Goal: Task Accomplishment & Management: Manage account settings

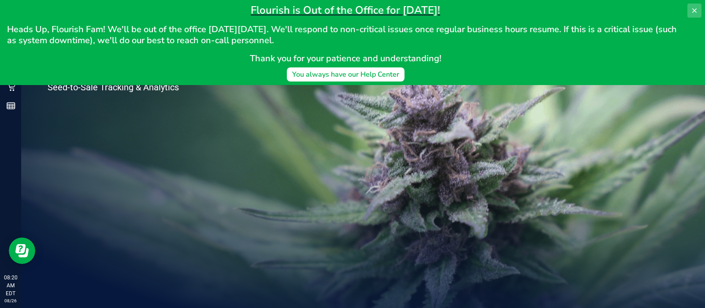
click at [693, 5] on button at bounding box center [694, 11] width 14 height 14
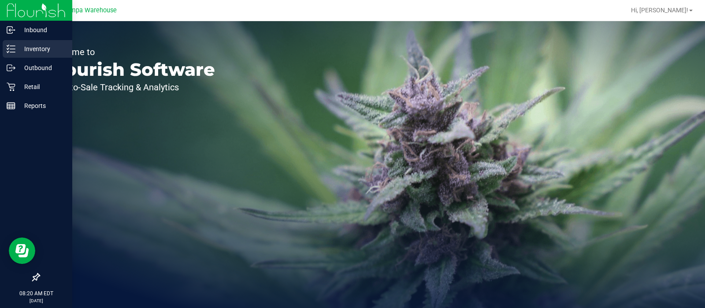
click at [20, 47] on p "Inventory" at bounding box center [41, 49] width 53 height 11
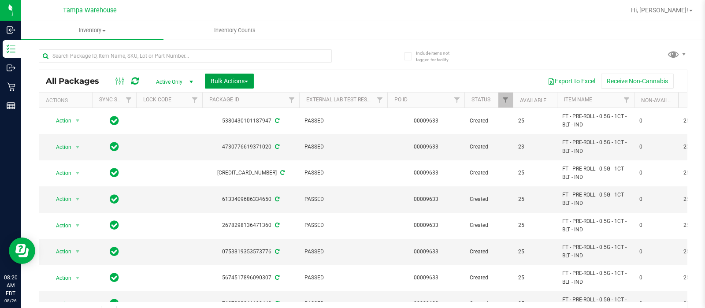
click at [237, 84] on button "Bulk Actions" at bounding box center [229, 81] width 49 height 15
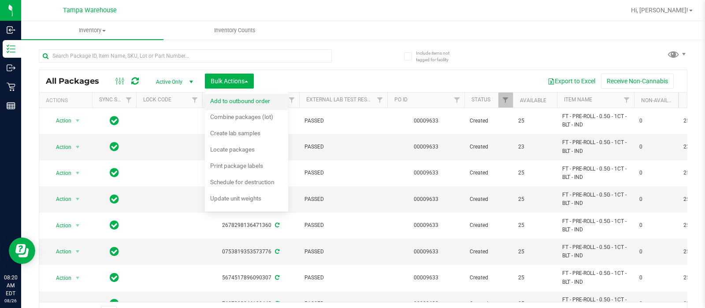
click at [244, 104] on div "Add to outbound order" at bounding box center [246, 102] width 72 height 14
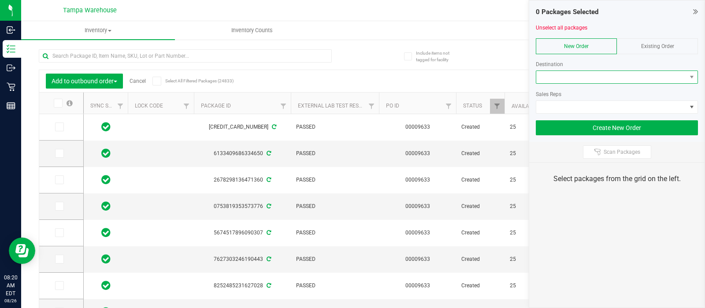
click at [549, 77] on span at bounding box center [611, 77] width 150 height 12
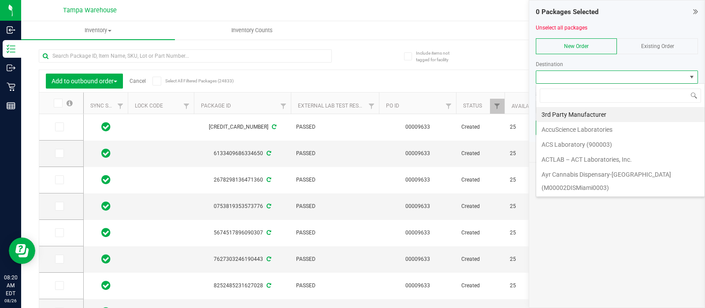
scroll to position [13, 162]
type input "w"
type input "gai"
click at [570, 111] on li "Gainesville WC" at bounding box center [620, 114] width 168 height 15
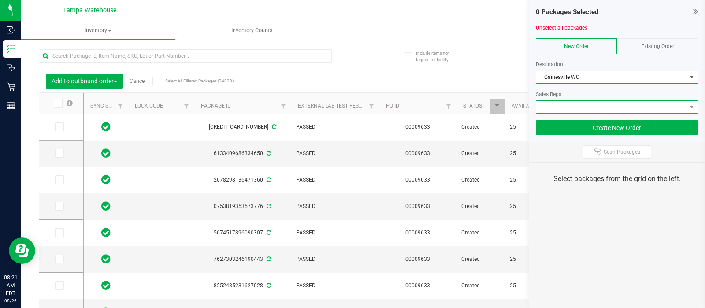
click at [564, 108] on span at bounding box center [611, 107] width 150 height 12
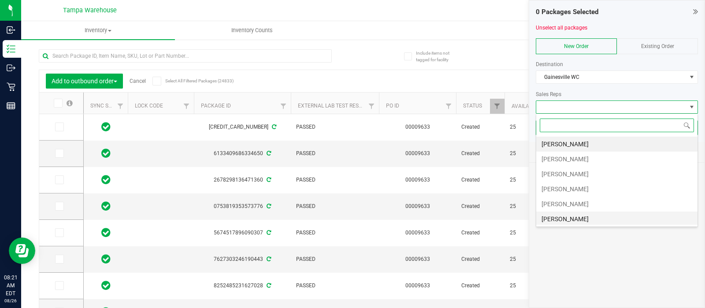
click at [564, 219] on li "[PERSON_NAME]" at bounding box center [616, 218] width 161 height 15
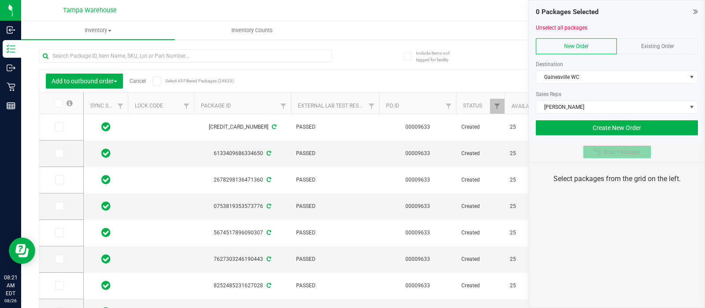
click at [605, 152] on span "Scan Packages" at bounding box center [622, 151] width 37 height 7
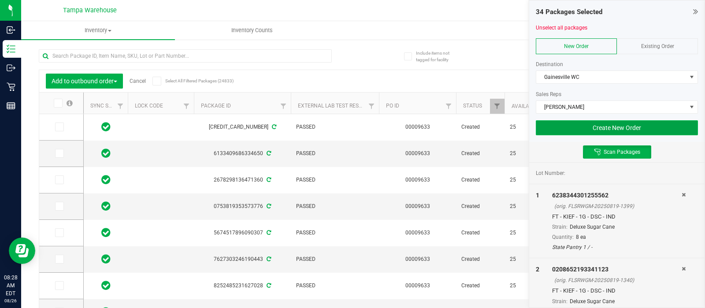
click at [585, 124] on button "Create New Order" at bounding box center [617, 127] width 162 height 15
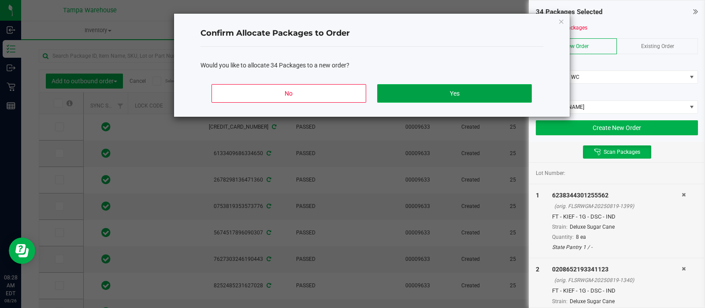
click at [466, 87] on button "Yes" at bounding box center [454, 93] width 154 height 19
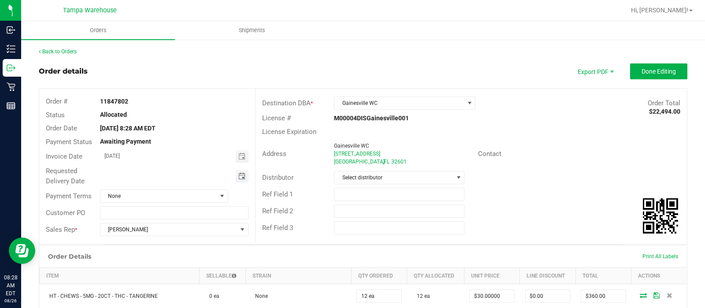
click at [239, 177] on span "Toggle calendar" at bounding box center [241, 176] width 7 height 7
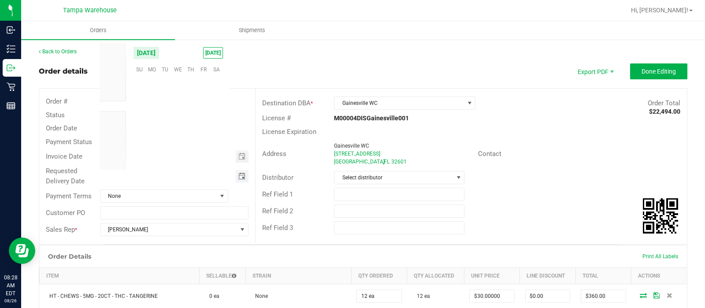
scroll to position [142795, 0]
click at [166, 137] on span "26" at bounding box center [165, 138] width 13 height 14
type input "[DATE]"
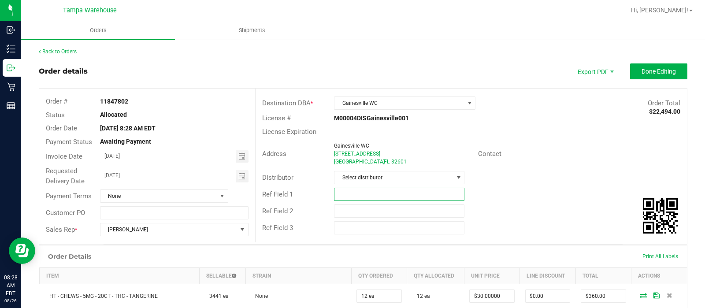
click at [352, 191] on input "text" at bounding box center [399, 194] width 130 height 13
type input "H"
type input "GAI WC"
click at [349, 206] on input "text" at bounding box center [399, 210] width 130 height 13
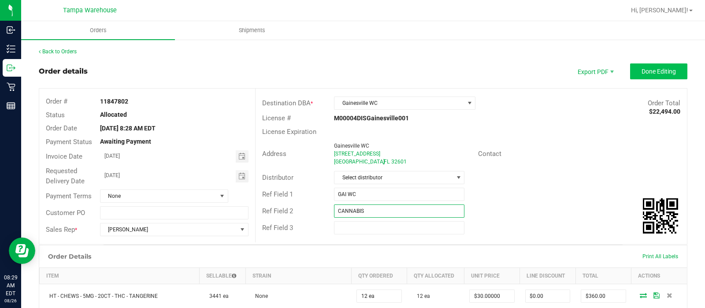
type input "CANNABIS"
click at [643, 66] on button "Done Editing" at bounding box center [658, 71] width 57 height 16
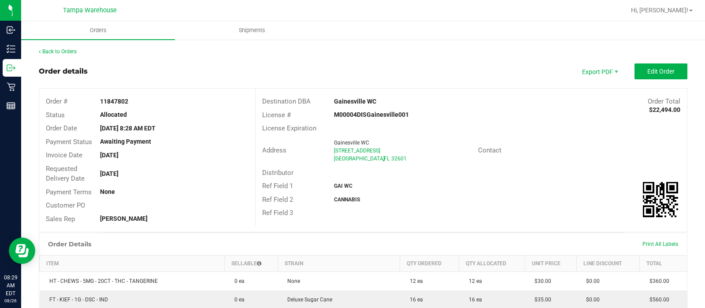
click at [56, 50] on link "Back to Orders" at bounding box center [58, 51] width 38 height 6
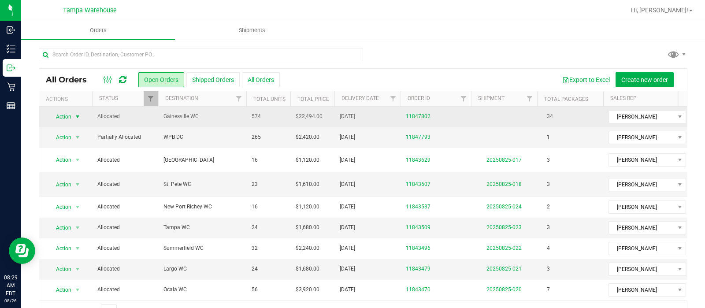
click at [58, 115] on span "Action" at bounding box center [60, 117] width 24 height 12
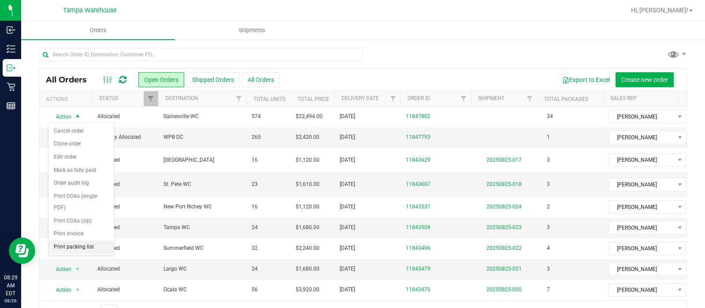
click at [66, 244] on li "Print packing list" at bounding box center [81, 247] width 66 height 13
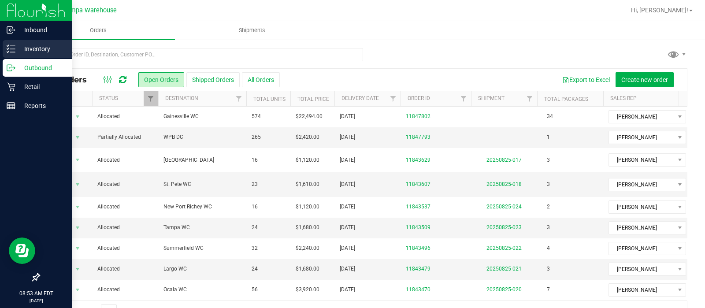
click at [12, 45] on icon at bounding box center [11, 48] width 9 height 9
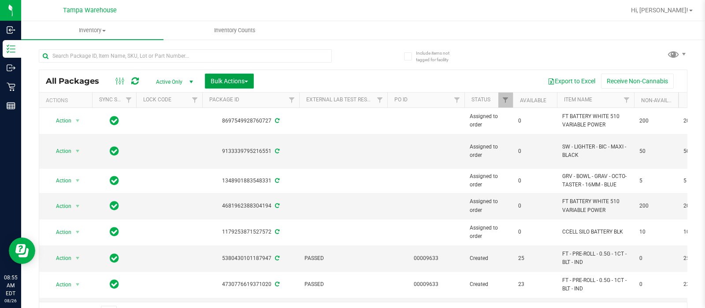
click at [216, 82] on span "Bulk Actions" at bounding box center [229, 81] width 37 height 7
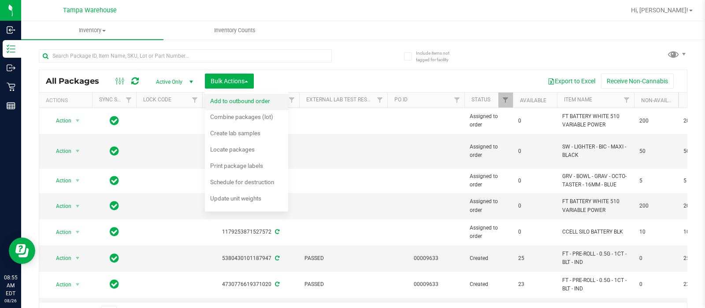
click at [232, 99] on span "Add to outbound order" at bounding box center [240, 100] width 60 height 7
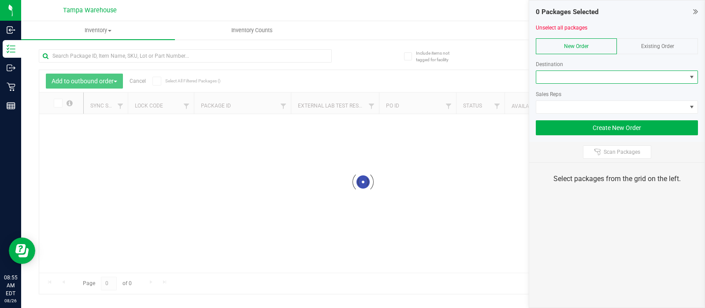
click at [562, 80] on span at bounding box center [611, 77] width 150 height 12
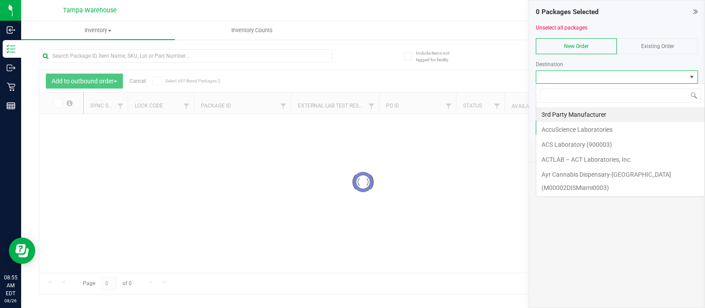
scroll to position [13, 162]
type input "a"
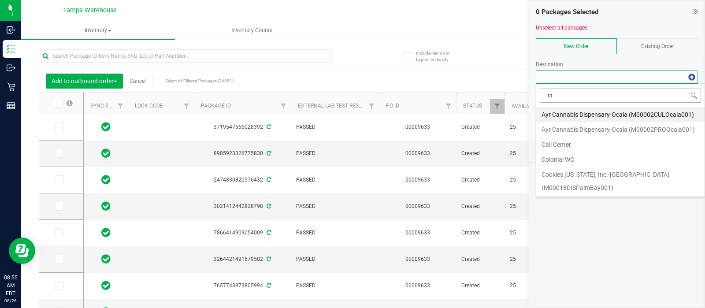
type input "tal"
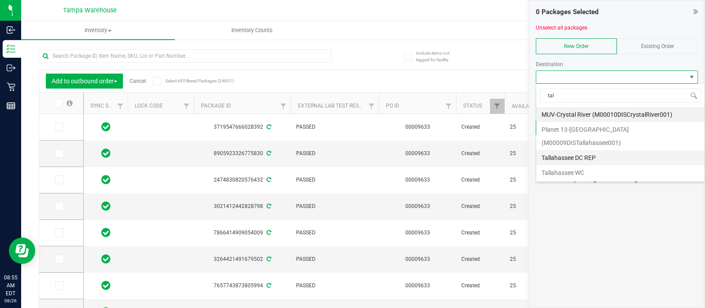
click at [569, 150] on li "Tallahassee DC REP" at bounding box center [620, 157] width 168 height 15
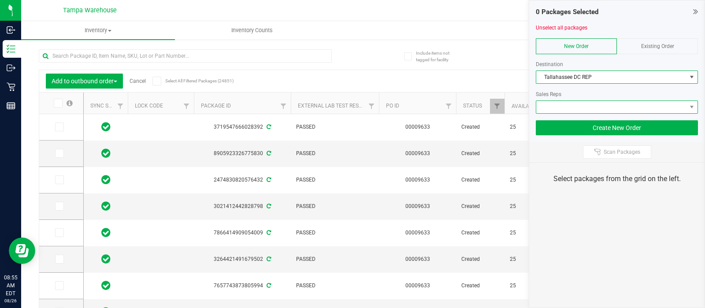
click at [560, 109] on span at bounding box center [611, 107] width 150 height 12
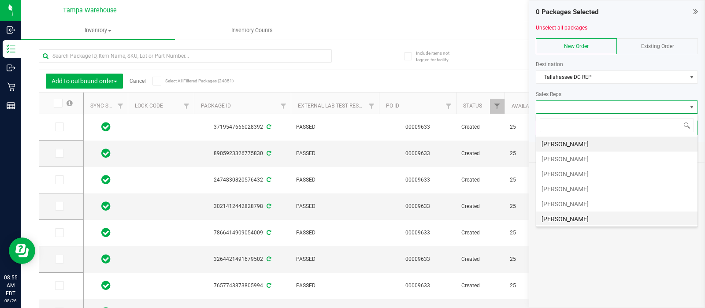
click at [551, 222] on li "[PERSON_NAME]" at bounding box center [616, 218] width 161 height 15
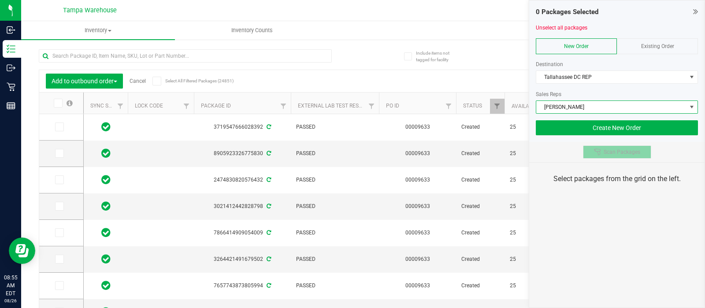
click at [594, 149] on icon at bounding box center [597, 151] width 7 height 7
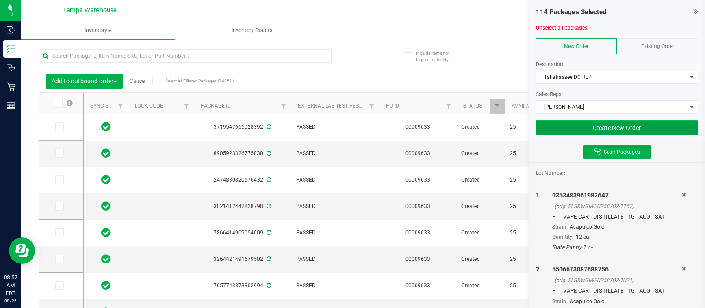
click at [562, 130] on button "Create New Order" at bounding box center [617, 127] width 162 height 15
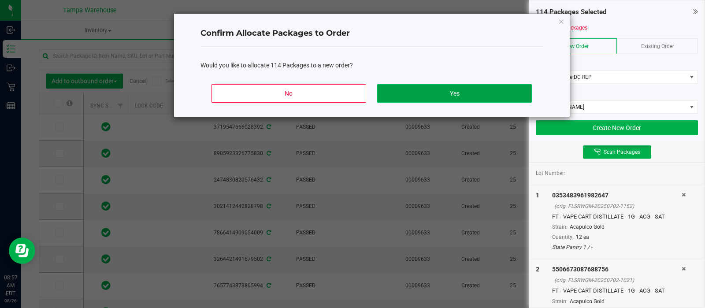
click at [457, 88] on button "Yes" at bounding box center [454, 93] width 154 height 19
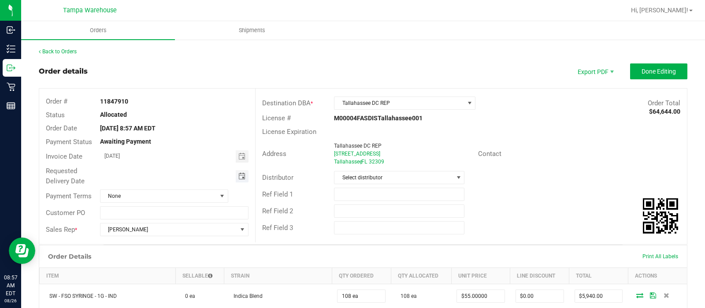
click at [238, 175] on span "Toggle calendar" at bounding box center [241, 176] width 7 height 7
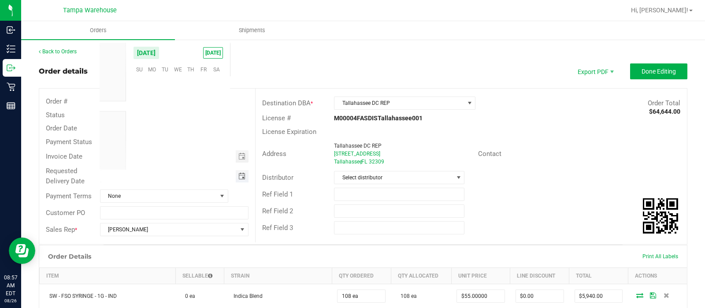
scroll to position [142795, 0]
click at [161, 133] on span "26" at bounding box center [165, 138] width 13 height 14
type input "[DATE]"
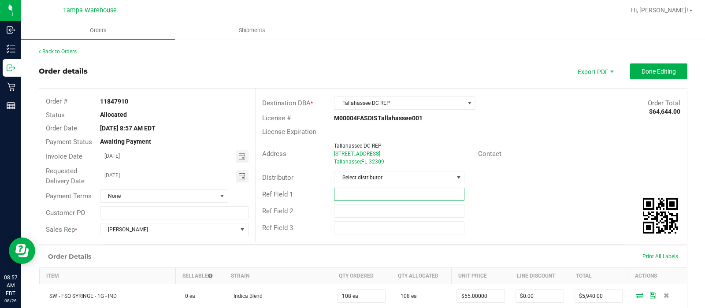
click at [371, 189] on input "text" at bounding box center [399, 194] width 130 height 13
type input "t"
type input "TAL DC"
click at [347, 210] on input "text" at bounding box center [399, 210] width 130 height 13
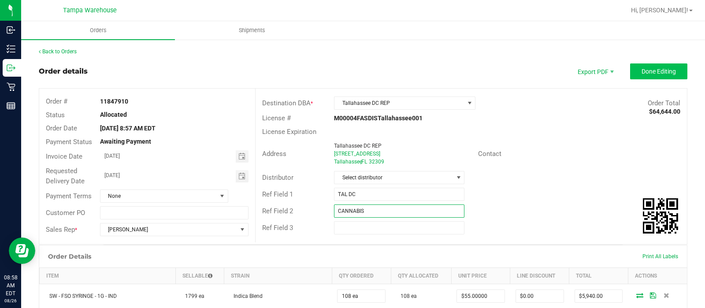
type input "CANNABIS"
drag, startPoint x: 653, startPoint y: 77, endPoint x: 644, endPoint y: 93, distance: 17.8
click at [644, 93] on outbound-order-header "Order details Export PDF Done Editing Order # 11847910 Status Allocated Order D…" at bounding box center [363, 153] width 649 height 181
click at [643, 70] on span "Done Editing" at bounding box center [658, 71] width 34 height 7
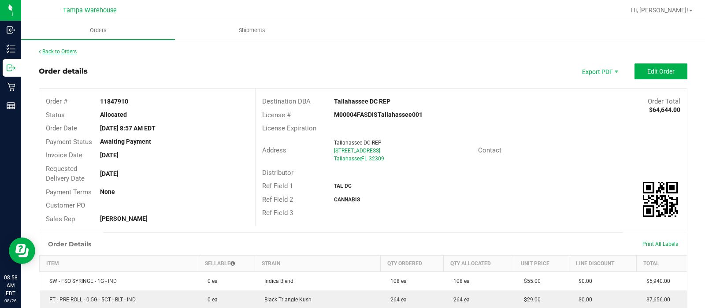
click at [58, 53] on link "Back to Orders" at bounding box center [58, 51] width 38 height 6
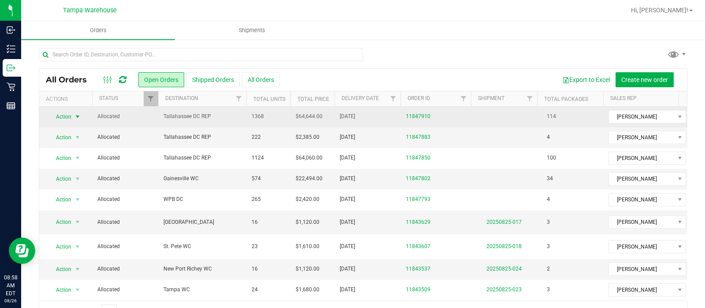
click at [67, 113] on span "Action" at bounding box center [60, 117] width 24 height 12
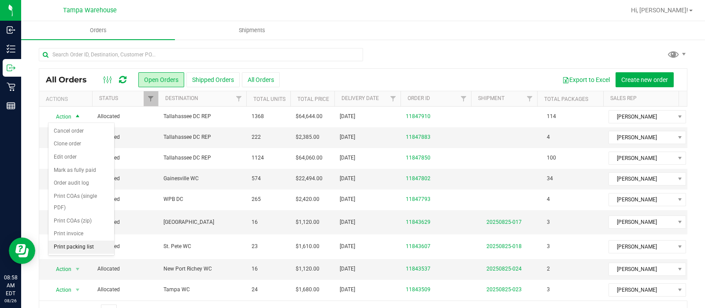
click at [70, 248] on li "Print packing list" at bounding box center [81, 247] width 66 height 13
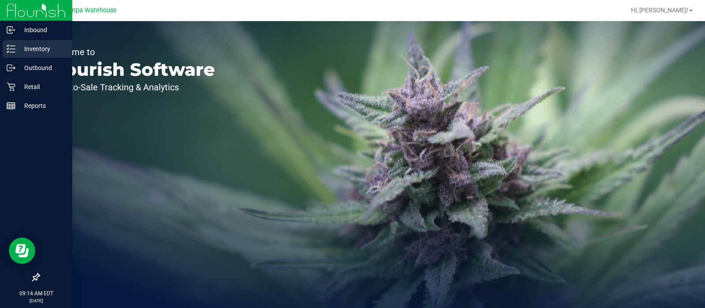
click at [5, 52] on div "Inventory" at bounding box center [38, 49] width 70 height 18
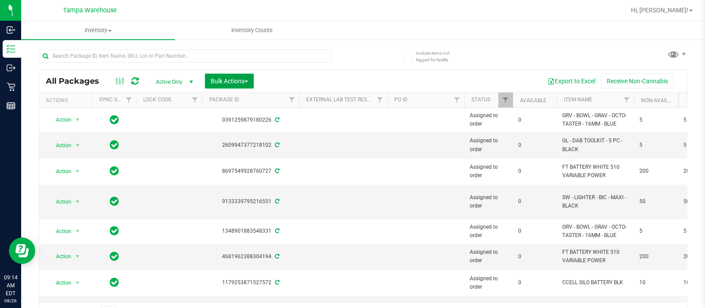
click at [214, 86] on button "Bulk Actions" at bounding box center [229, 81] width 49 height 15
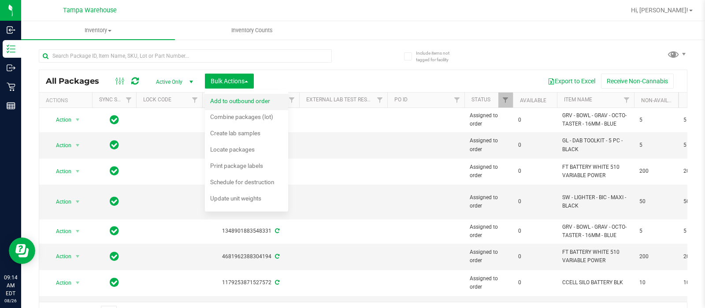
click at [242, 100] on span "Add to outbound order" at bounding box center [240, 100] width 60 height 7
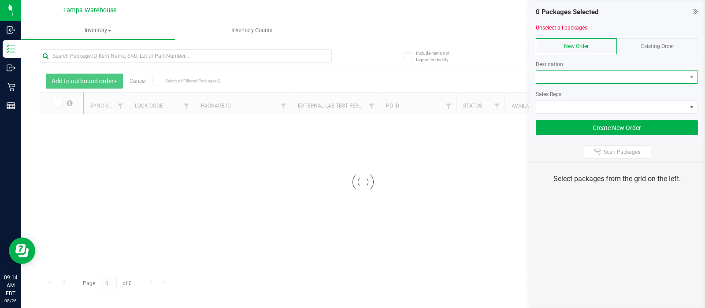
click at [559, 75] on span at bounding box center [611, 77] width 150 height 12
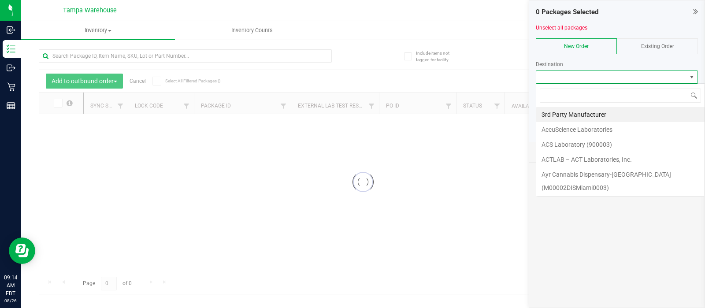
scroll to position [13, 162]
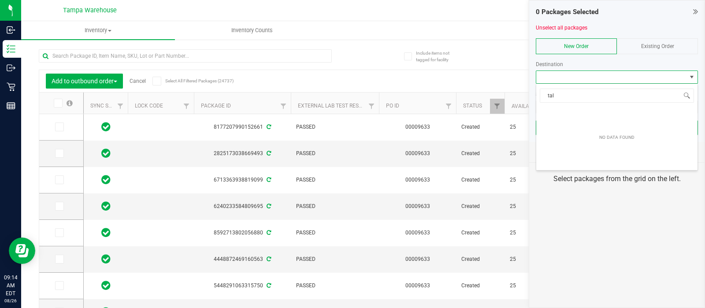
type input "tal"
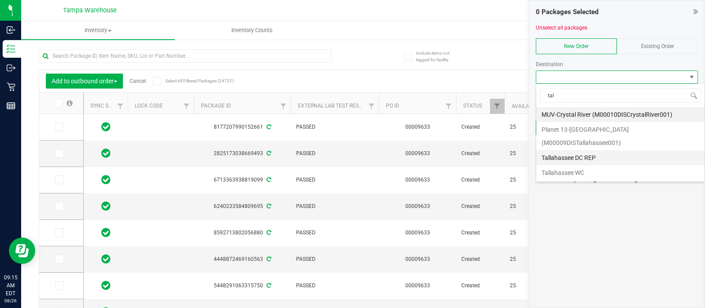
click at [568, 150] on li "Tallahassee DC REP" at bounding box center [620, 157] width 168 height 15
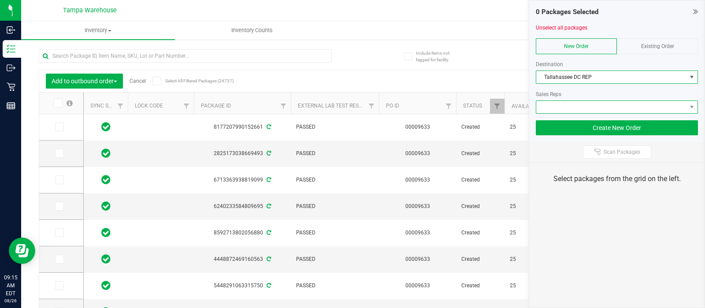
click at [552, 111] on span at bounding box center [611, 107] width 150 height 12
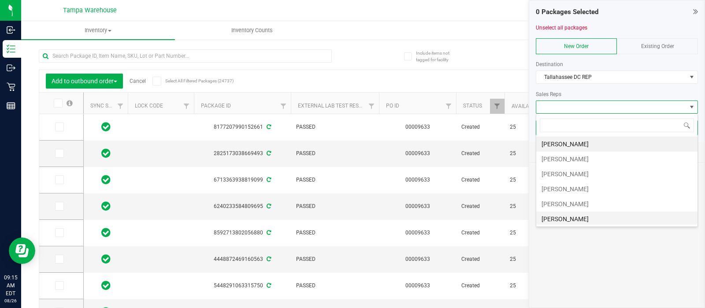
click at [560, 217] on li "[PERSON_NAME]" at bounding box center [616, 218] width 161 height 15
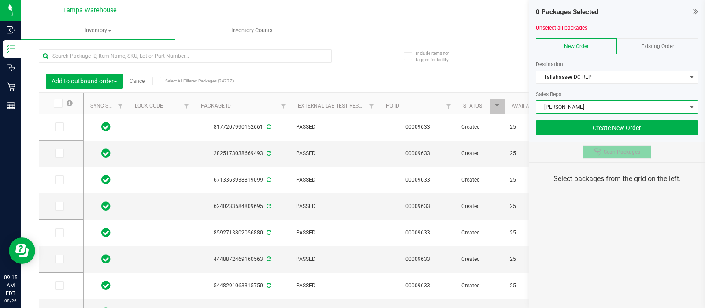
click at [611, 155] on button "Scan Packages" at bounding box center [617, 151] width 68 height 13
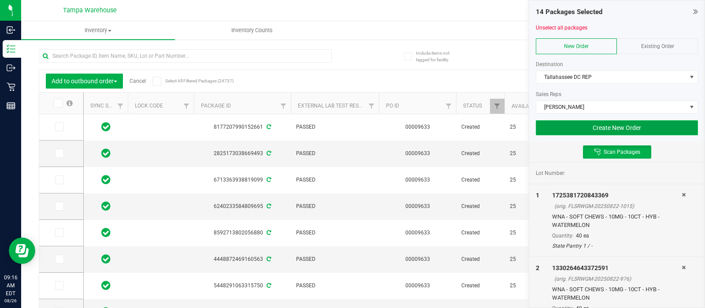
click at [577, 131] on button "Create New Order" at bounding box center [617, 127] width 162 height 15
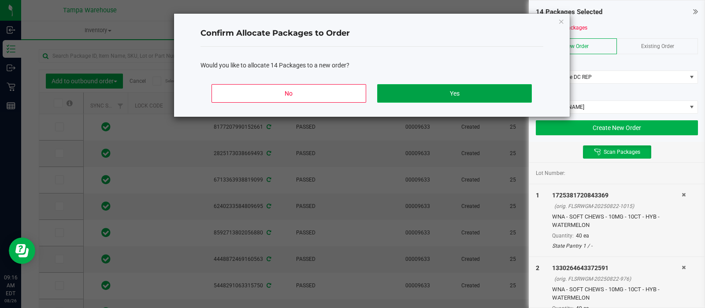
click at [438, 90] on button "Yes" at bounding box center [454, 93] width 154 height 19
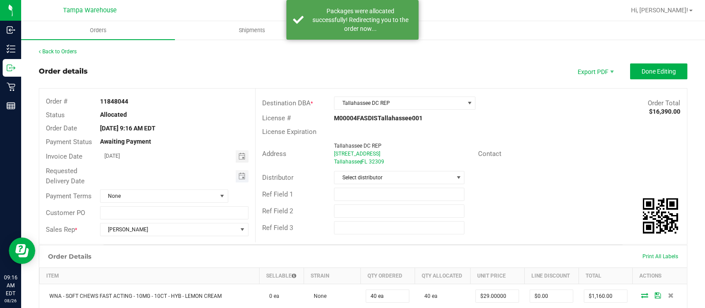
click at [243, 176] on span "Toggle calendar" at bounding box center [242, 176] width 13 height 12
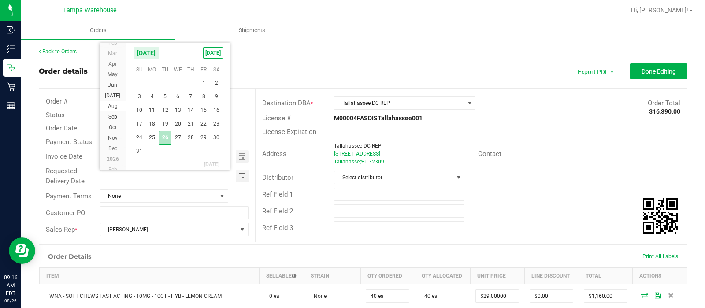
click at [163, 137] on span "26" at bounding box center [165, 138] width 13 height 14
type input "[DATE]"
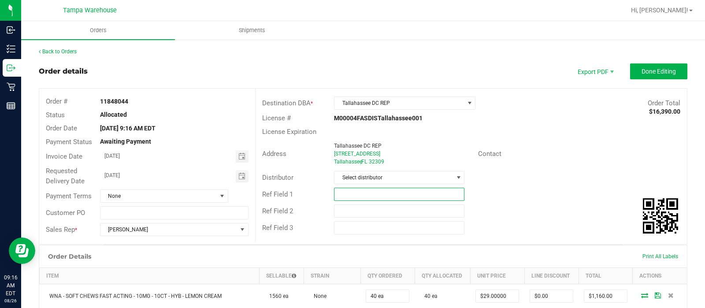
click at [339, 191] on input "text" at bounding box center [399, 194] width 130 height 13
type input "TAL DC"
click at [344, 205] on input "text" at bounding box center [399, 210] width 130 height 13
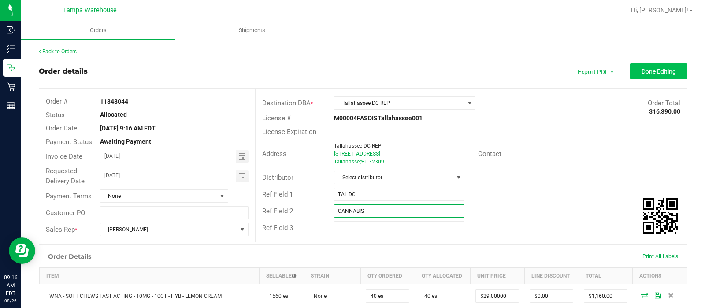
type input "CANNABIS"
click at [659, 63] on button "Done Editing" at bounding box center [658, 71] width 57 height 16
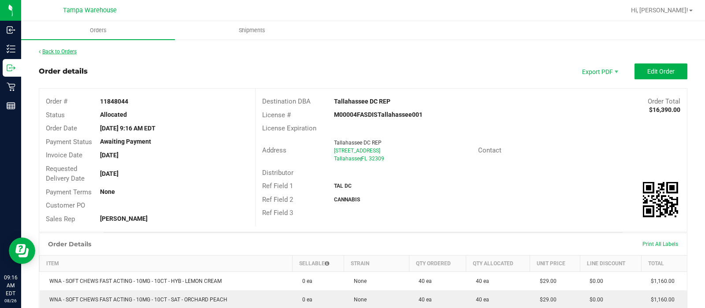
click at [70, 53] on link "Back to Orders" at bounding box center [58, 51] width 38 height 6
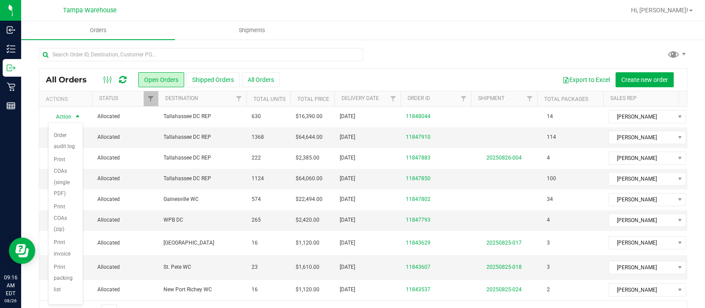
scroll to position [116, 0]
click at [60, 275] on li "Print packing list" at bounding box center [65, 277] width 34 height 36
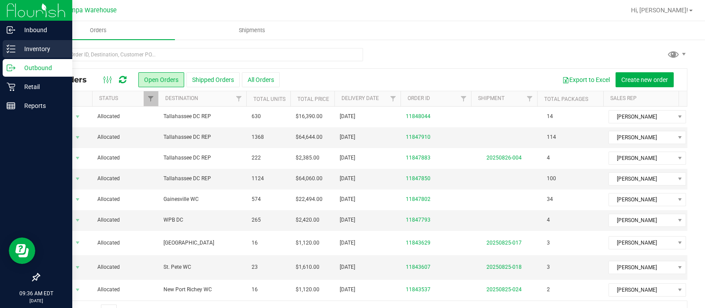
click at [13, 45] on icon at bounding box center [11, 48] width 9 height 9
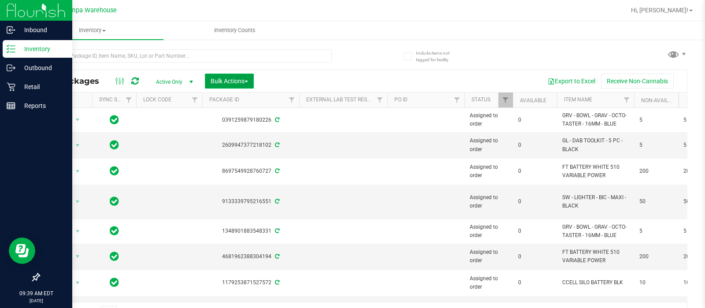
click at [226, 78] on span "Bulk Actions" at bounding box center [229, 81] width 37 height 7
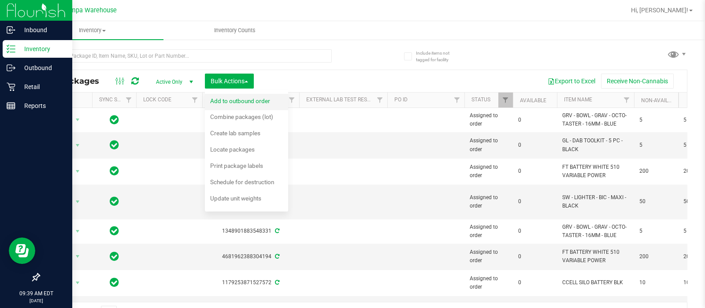
click at [234, 97] on span "Add to outbound order" at bounding box center [240, 100] width 60 height 7
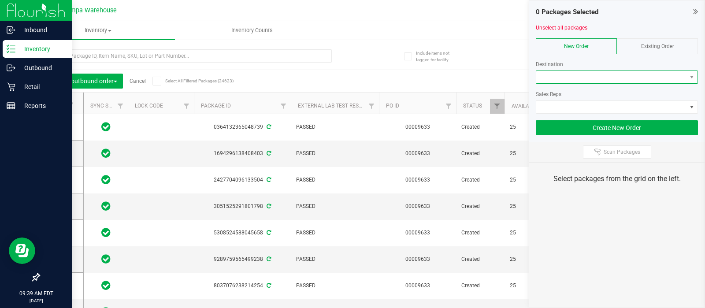
click at [541, 75] on span at bounding box center [611, 77] width 150 height 12
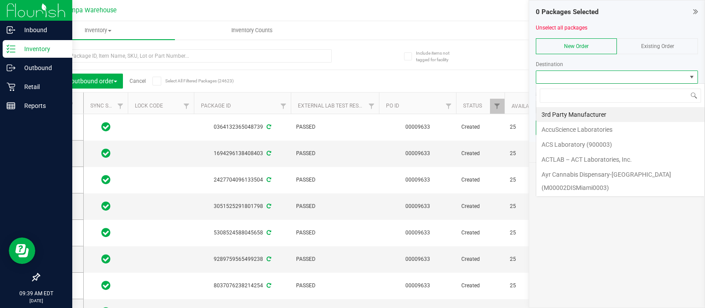
scroll to position [13, 162]
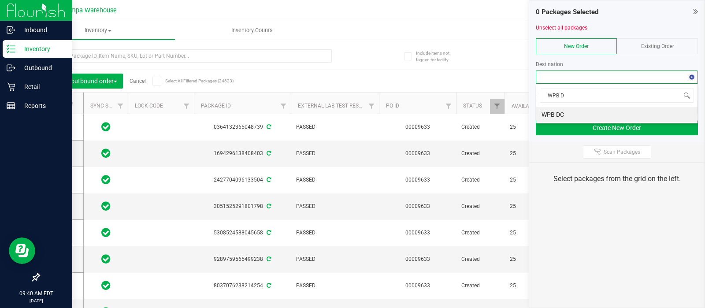
type input "WPB DC"
click at [567, 118] on li "WPB DC" at bounding box center [616, 114] width 161 height 15
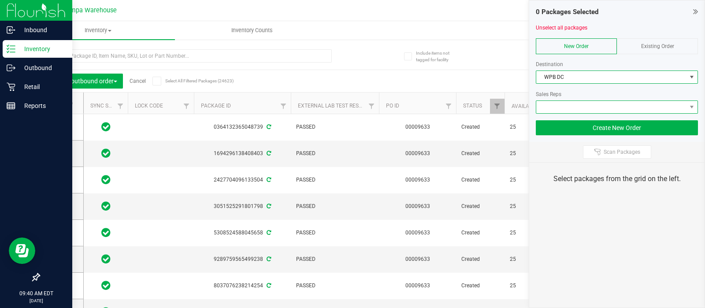
click at [558, 109] on span at bounding box center [611, 107] width 150 height 12
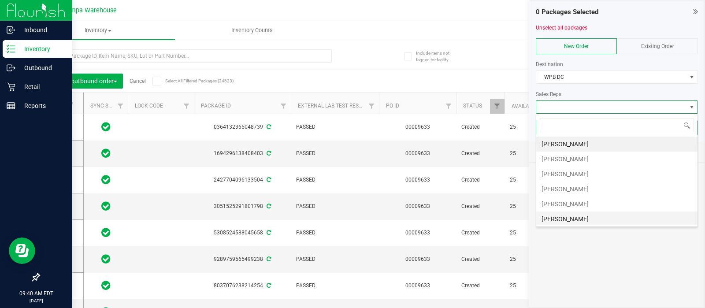
click at [560, 212] on li "[PERSON_NAME]" at bounding box center [616, 218] width 161 height 15
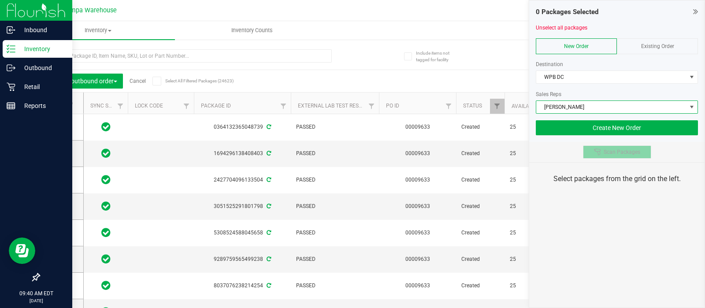
click at [604, 152] on span "Scan Packages" at bounding box center [622, 151] width 37 height 7
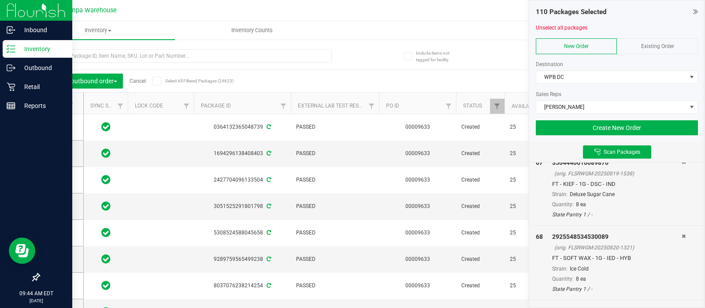
scroll to position [4926, 0]
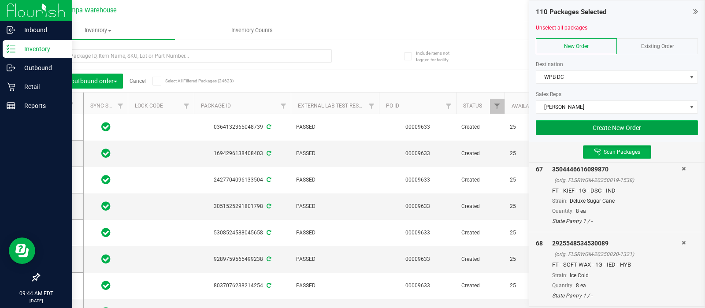
click at [605, 124] on button "Create New Order" at bounding box center [617, 127] width 162 height 15
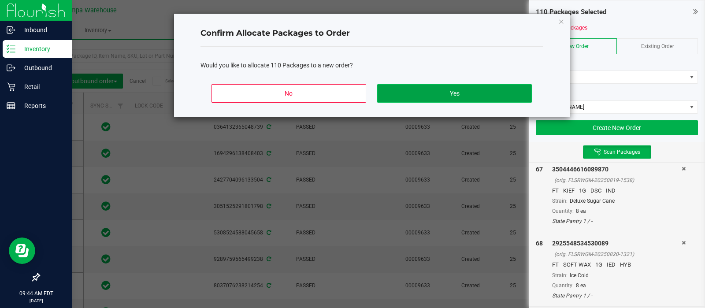
click at [515, 92] on button "Yes" at bounding box center [454, 93] width 154 height 19
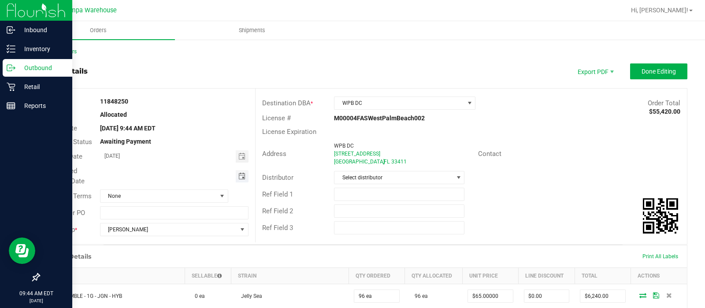
click at [239, 173] on span "Toggle calendar" at bounding box center [241, 176] width 7 height 7
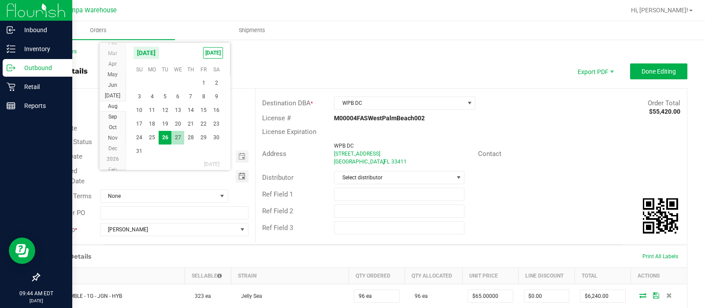
click at [174, 137] on span "27" at bounding box center [177, 138] width 13 height 14
type input "08/27/2025"
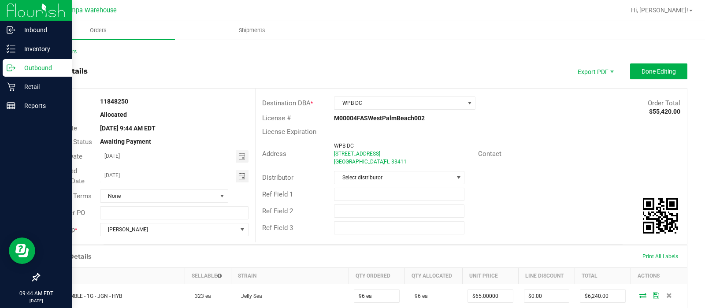
click at [358, 186] on div "Ref Field 1" at bounding box center [471, 194] width 431 height 17
click at [338, 193] on input "text" at bounding box center [399, 194] width 130 height 13
type input "WPB DC"
click at [341, 206] on input "text" at bounding box center [399, 210] width 130 height 13
type input "CANNABIS"
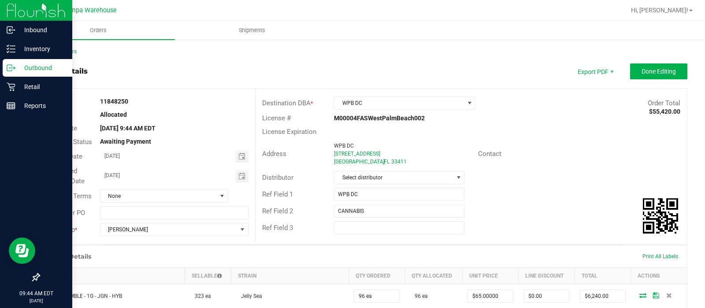
click at [641, 67] on button "Done Editing" at bounding box center [658, 71] width 57 height 16
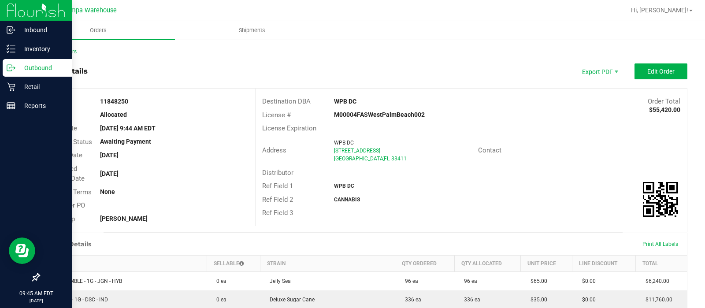
click at [64, 52] on link "Back to Orders" at bounding box center [58, 51] width 38 height 6
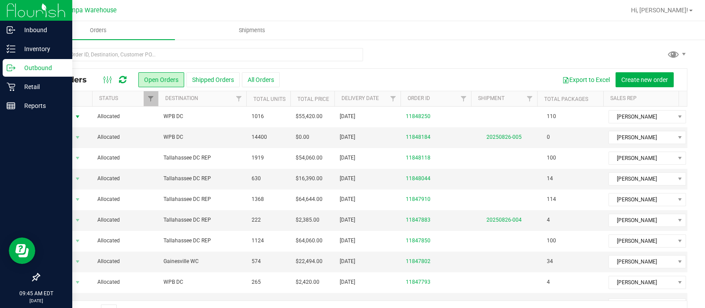
click at [75, 113] on span "select" at bounding box center [77, 116] width 7 height 7
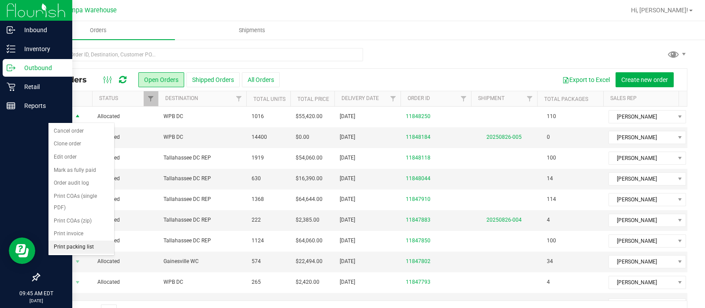
click at [74, 243] on li "Print packing list" at bounding box center [81, 247] width 66 height 13
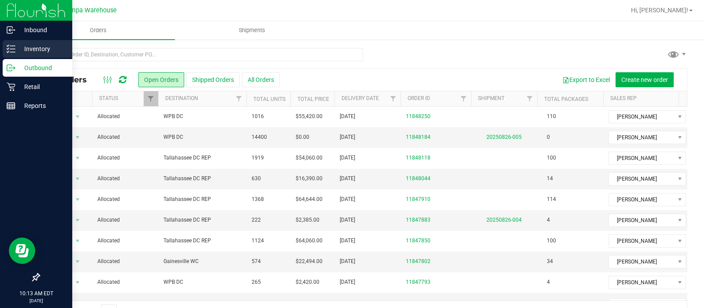
click at [37, 44] on p "Inventory" at bounding box center [41, 49] width 53 height 11
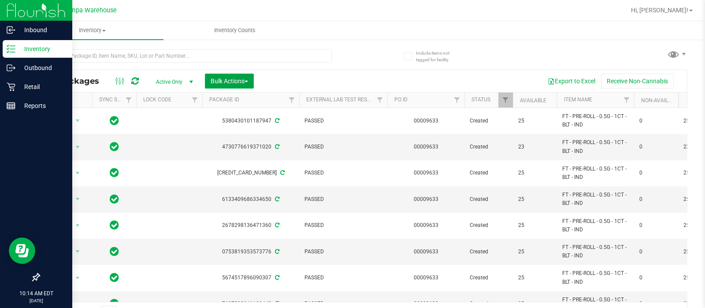
click at [228, 75] on button "Bulk Actions" at bounding box center [229, 81] width 49 height 15
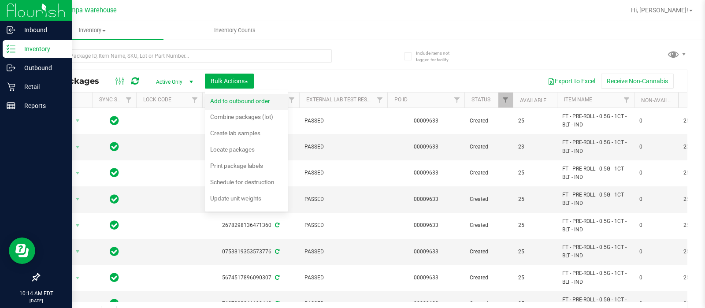
click at [231, 99] on span "Add to outbound order" at bounding box center [240, 100] width 60 height 7
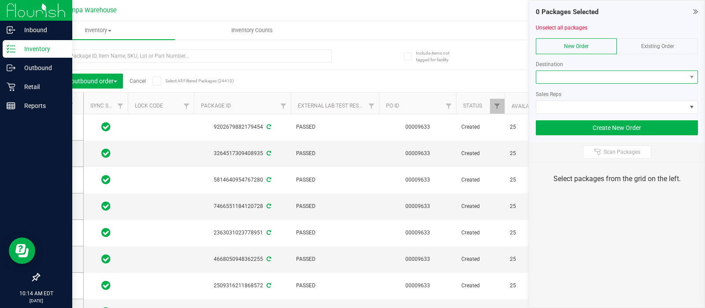
click at [555, 74] on span at bounding box center [611, 77] width 150 height 12
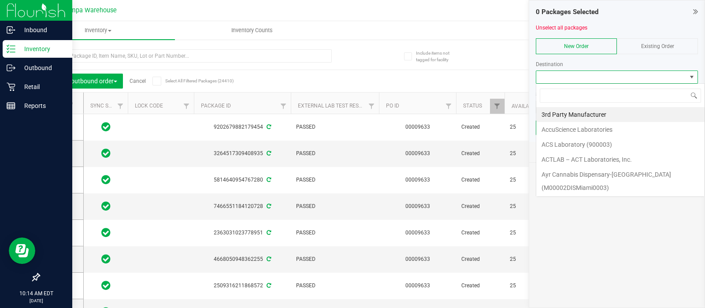
scroll to position [13, 162]
type input "wpb"
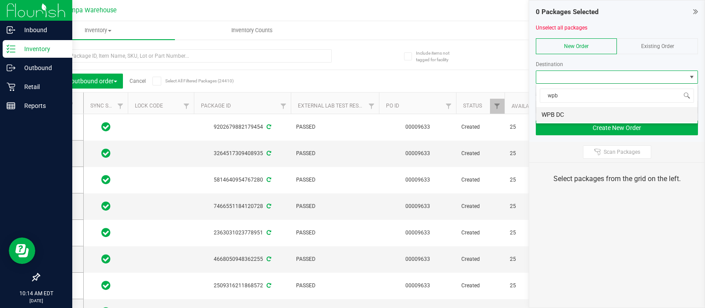
click at [545, 118] on li "WPB DC" at bounding box center [616, 114] width 161 height 15
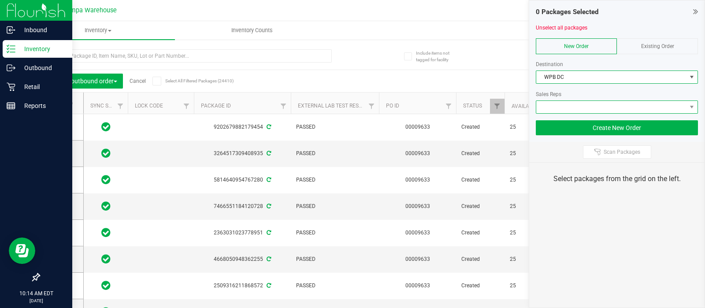
click at [545, 108] on span at bounding box center [611, 107] width 150 height 12
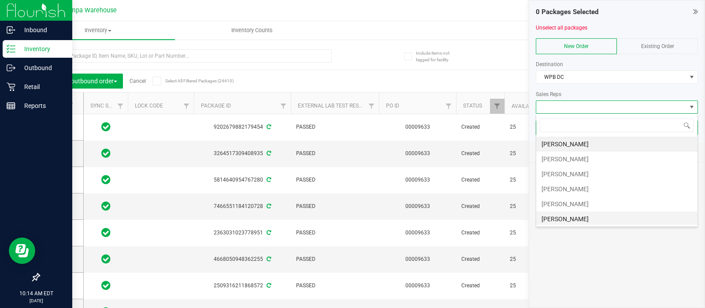
click at [553, 215] on li "[PERSON_NAME]" at bounding box center [616, 218] width 161 height 15
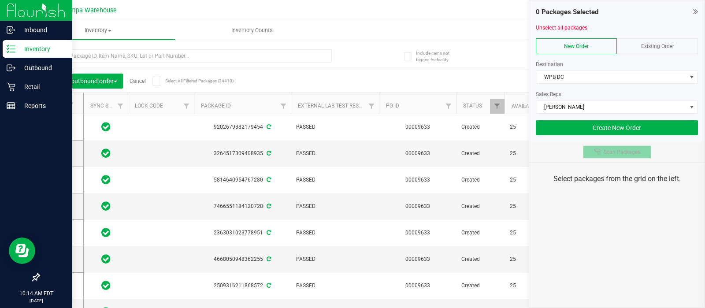
click at [610, 151] on span "Scan Packages" at bounding box center [622, 151] width 37 height 7
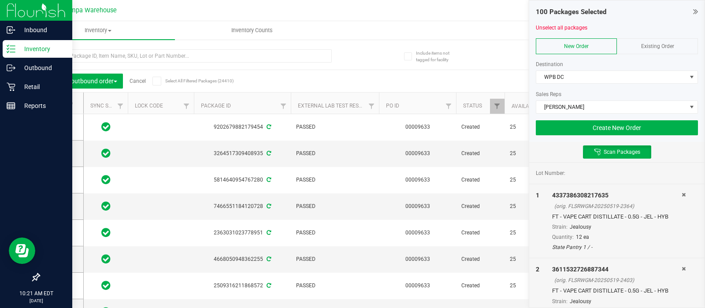
click at [572, 136] on div "100 Packages Selected Unselect all packages New Order Existing Order Destinatio…" at bounding box center [616, 70] width 175 height 141
click at [567, 129] on button "Create New Order" at bounding box center [617, 127] width 162 height 15
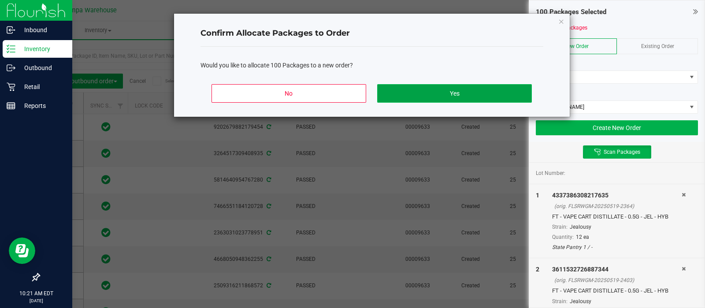
click at [487, 100] on button "Yes" at bounding box center [454, 93] width 154 height 19
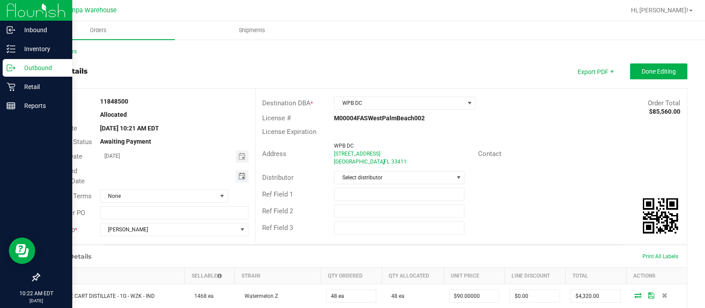
click at [239, 173] on span "Toggle calendar" at bounding box center [241, 176] width 7 height 7
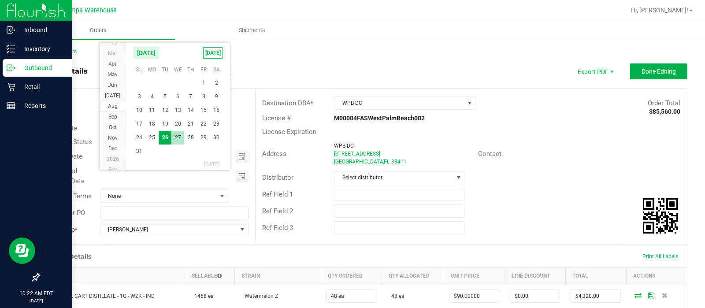
click at [176, 133] on span "27" at bounding box center [177, 138] width 13 height 14
type input "08/27/2025"
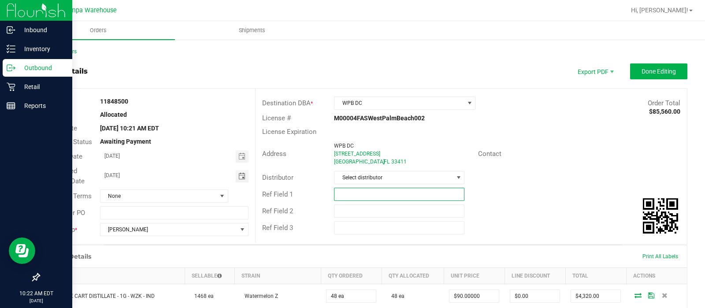
click at [361, 197] on input "text" at bounding box center [399, 194] width 130 height 13
type input "WPB DC"
click at [346, 208] on input "text" at bounding box center [399, 210] width 130 height 13
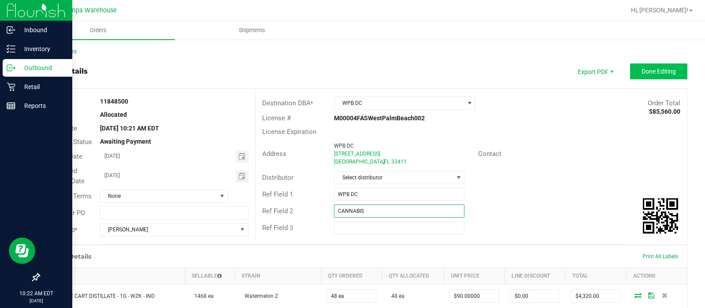
type input "CANNABIS"
click at [639, 66] on button "Done Editing" at bounding box center [658, 71] width 57 height 16
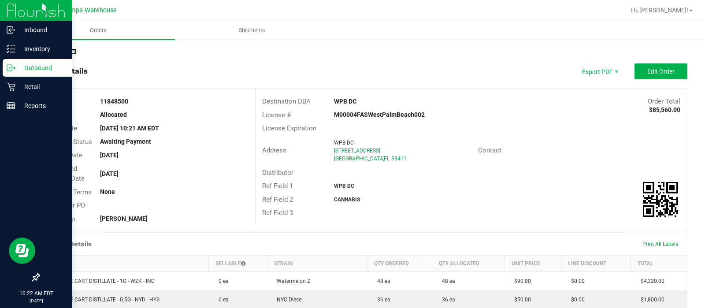
click at [67, 54] on link "Back to Orders" at bounding box center [58, 51] width 38 height 6
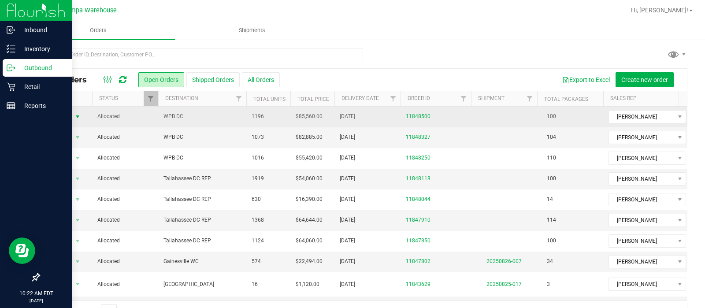
click at [57, 114] on span "Action" at bounding box center [60, 117] width 24 height 12
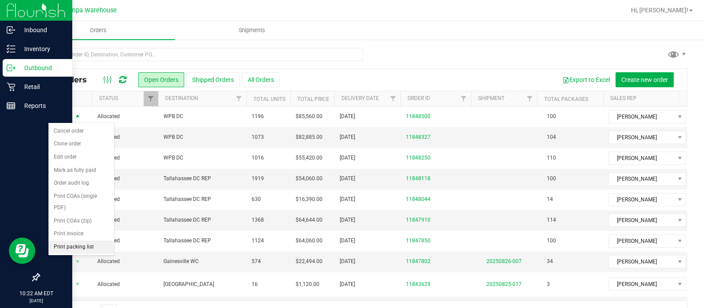
click at [70, 247] on li "Print packing list" at bounding box center [81, 247] width 66 height 13
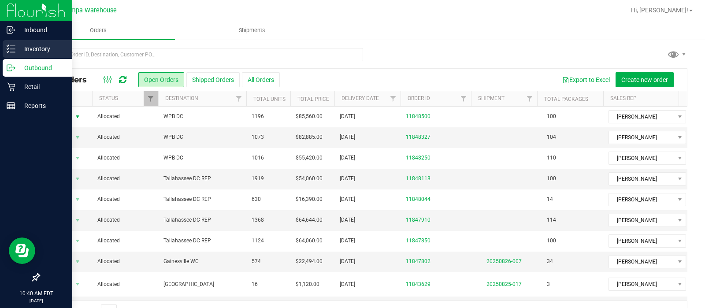
click at [18, 47] on p "Inventory" at bounding box center [41, 49] width 53 height 11
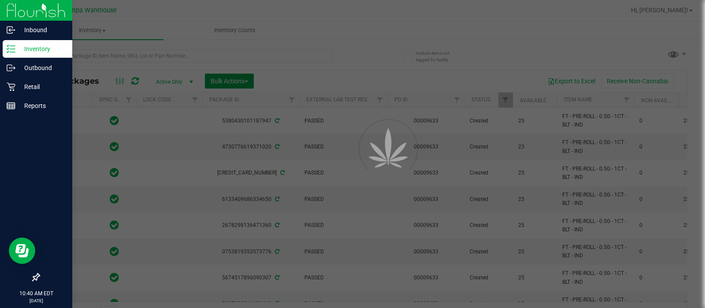
click at [250, 79] on button "Bulk Actions" at bounding box center [229, 81] width 49 height 15
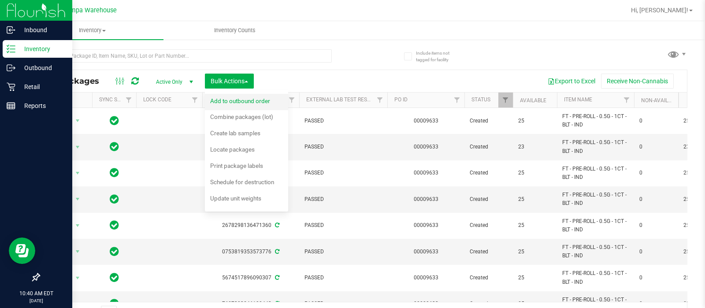
click at [247, 105] on div "Add to outbound order" at bounding box center [246, 102] width 72 height 14
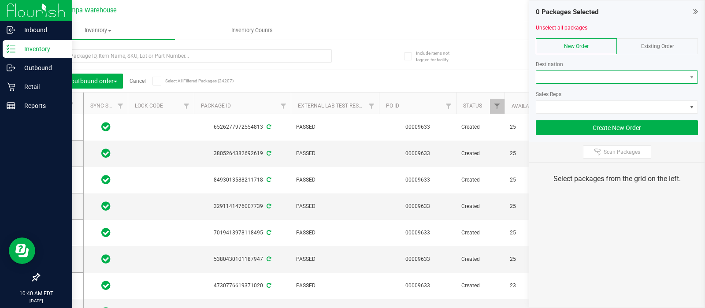
click at [549, 76] on span at bounding box center [611, 77] width 150 height 12
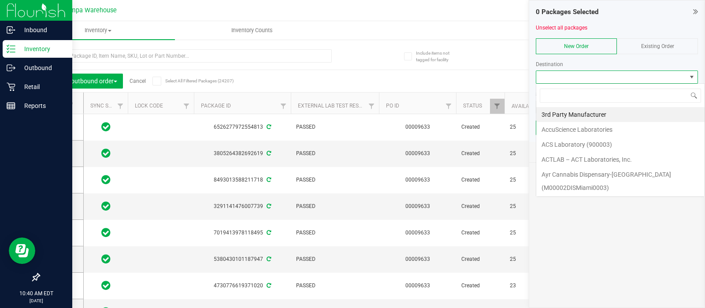
scroll to position [13, 162]
type input "wpb"
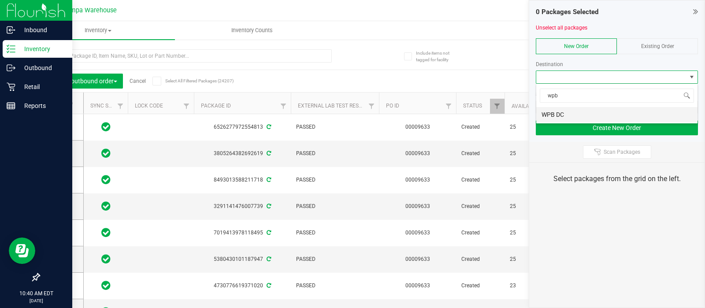
click at [549, 116] on li "WPB DC" at bounding box center [616, 114] width 161 height 15
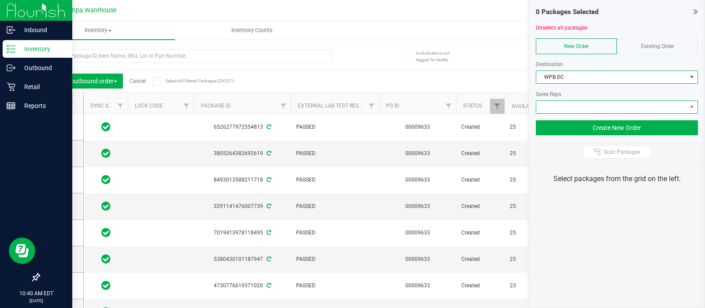
click at [547, 108] on span at bounding box center [611, 107] width 150 height 12
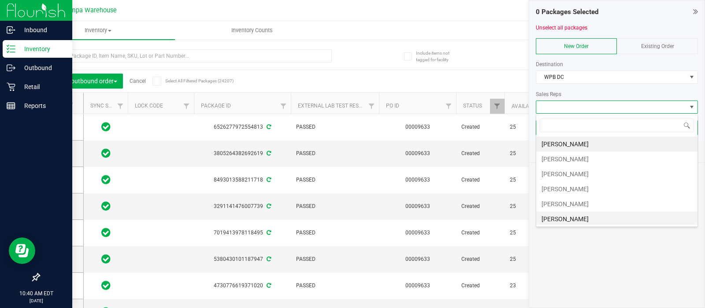
click at [545, 216] on li "[PERSON_NAME]" at bounding box center [616, 218] width 161 height 15
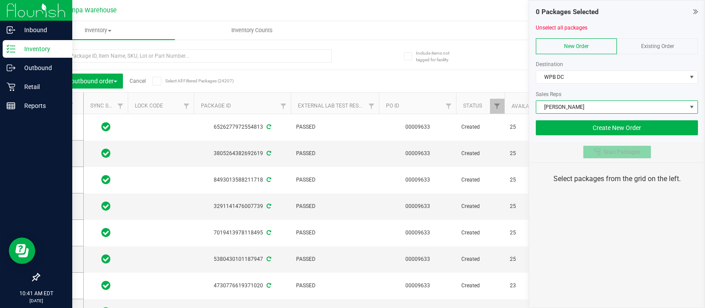
click at [604, 155] on button "Scan Packages" at bounding box center [617, 151] width 68 height 13
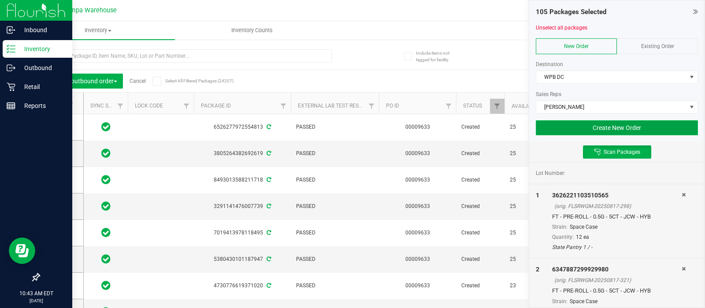
click at [579, 128] on button "Create New Order" at bounding box center [617, 127] width 162 height 15
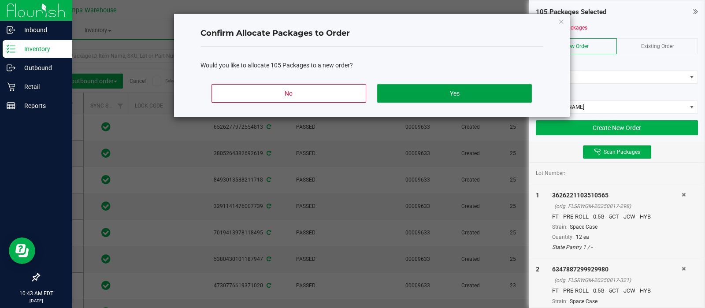
click at [475, 101] on button "Yes" at bounding box center [454, 93] width 154 height 19
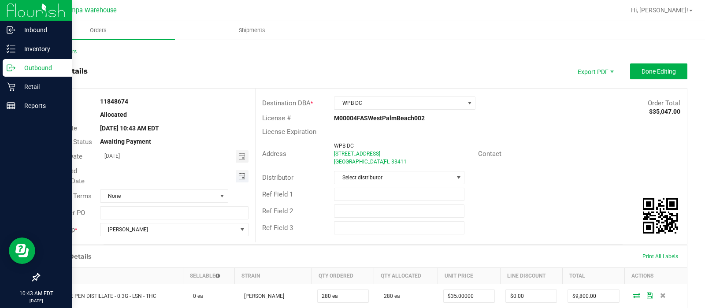
click at [241, 173] on span "Toggle calendar" at bounding box center [241, 176] width 7 height 7
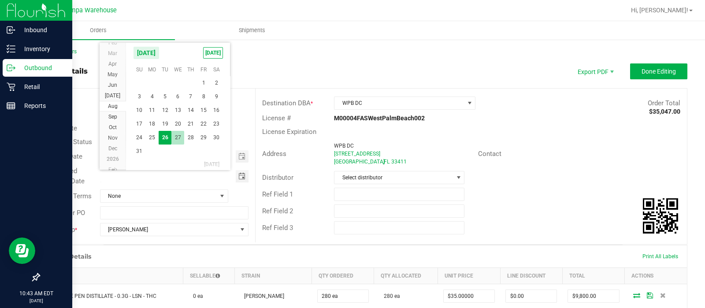
click at [176, 134] on span "27" at bounding box center [177, 138] width 13 height 14
type input "08/27/2025"
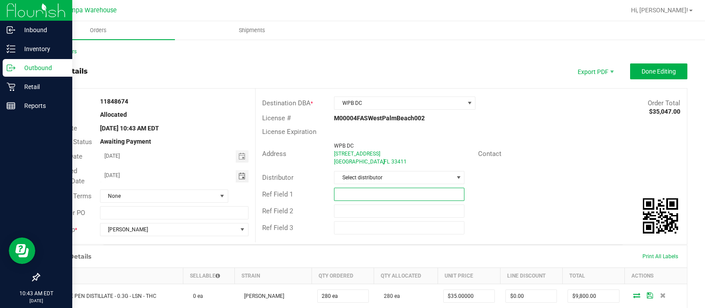
click at [372, 189] on input "text" at bounding box center [399, 194] width 130 height 13
type input "WPB DC"
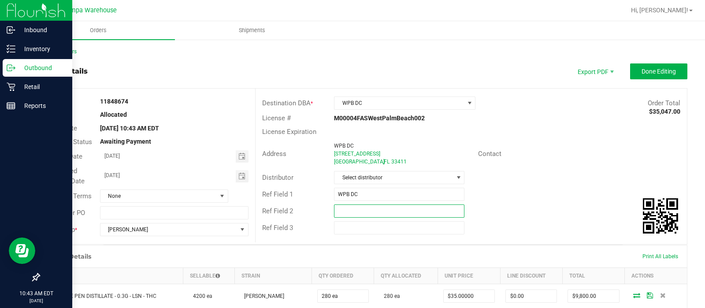
click at [355, 208] on input "text" at bounding box center [399, 210] width 130 height 13
type input "CANNABIS"
click at [641, 72] on span "Done Editing" at bounding box center [658, 71] width 34 height 7
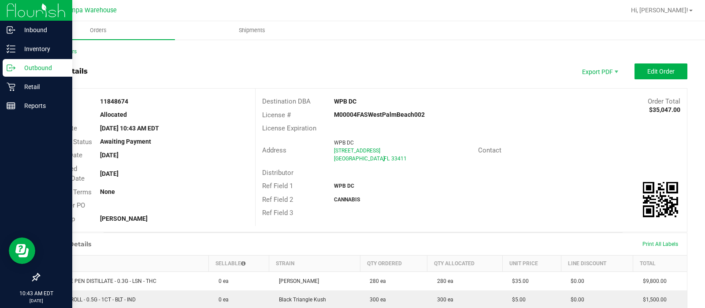
click at [43, 55] on div "Back to Orders" at bounding box center [363, 52] width 649 height 8
click at [52, 52] on link "Back to Orders" at bounding box center [58, 51] width 38 height 6
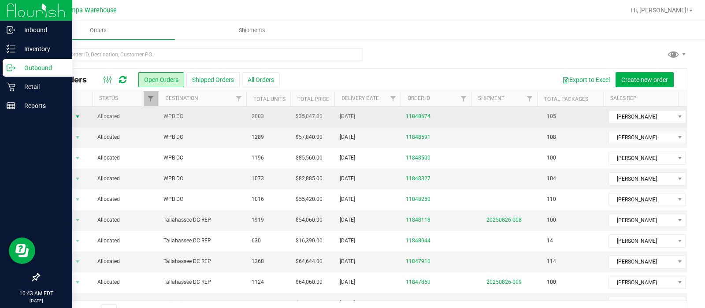
click at [62, 116] on span "Action" at bounding box center [60, 117] width 24 height 12
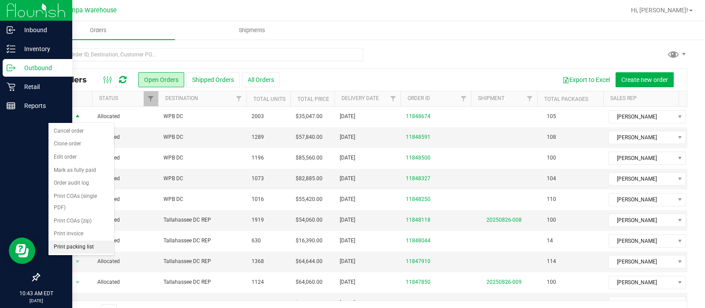
click at [80, 244] on li "Print packing list" at bounding box center [81, 247] width 66 height 13
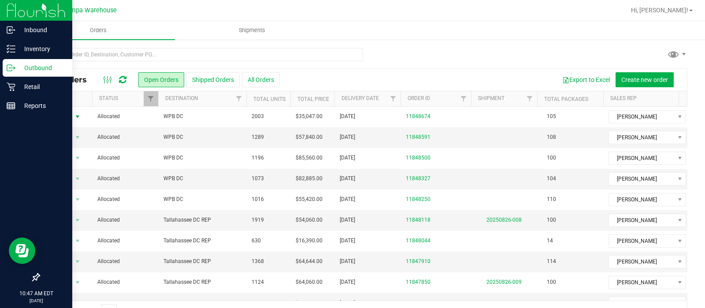
click at [126, 77] on icon at bounding box center [122, 79] width 7 height 9
click at [74, 137] on span "select" at bounding box center [77, 137] width 7 height 7
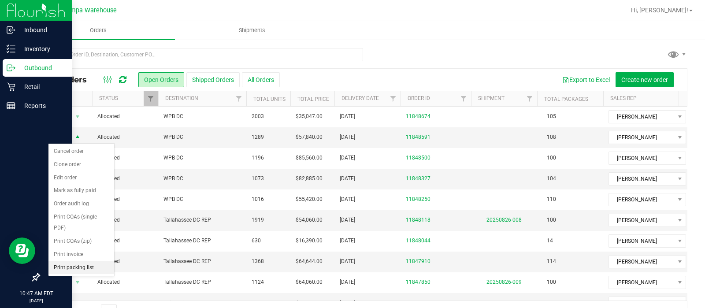
click at [74, 263] on li "Print packing list" at bounding box center [81, 267] width 66 height 13
